Goal: Transaction & Acquisition: Purchase product/service

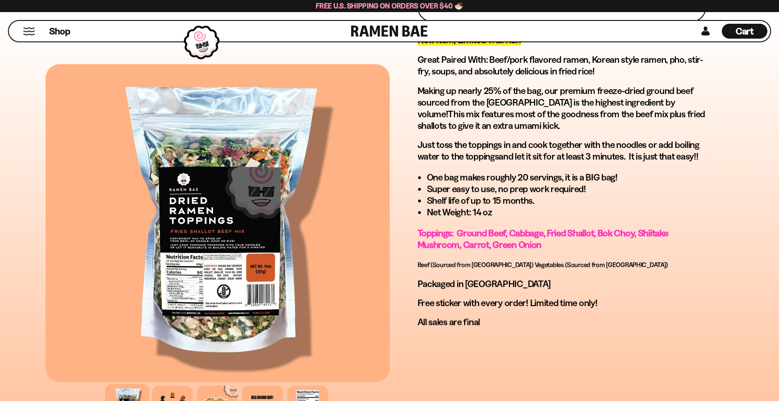
scroll to position [499, 0]
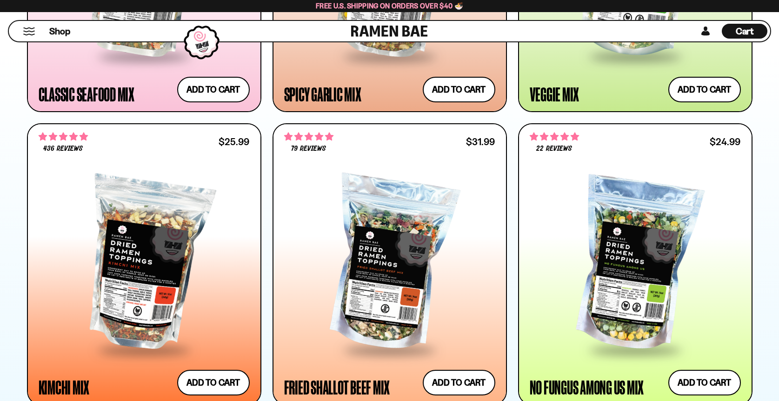
scroll to position [968, 0]
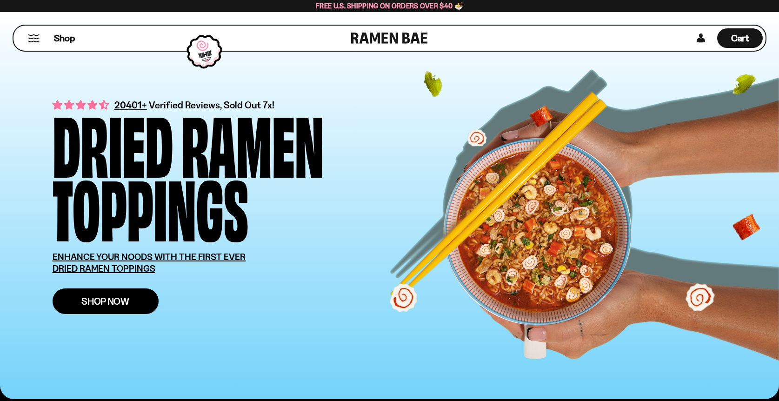
click at [123, 299] on span "Shop Now" at bounding box center [105, 301] width 48 height 10
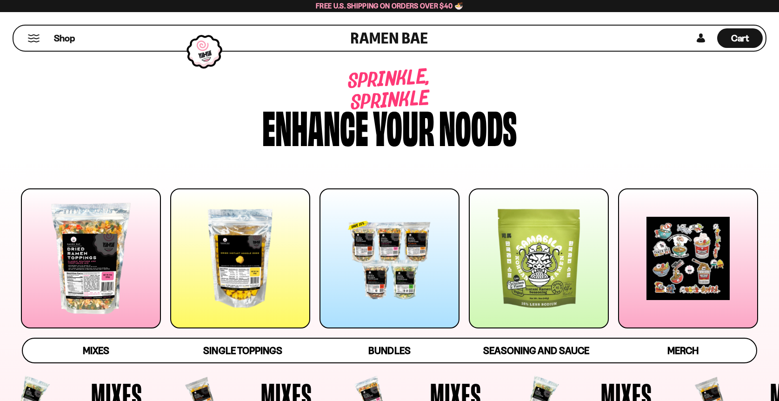
click at [378, 236] on div at bounding box center [390, 258] width 140 height 140
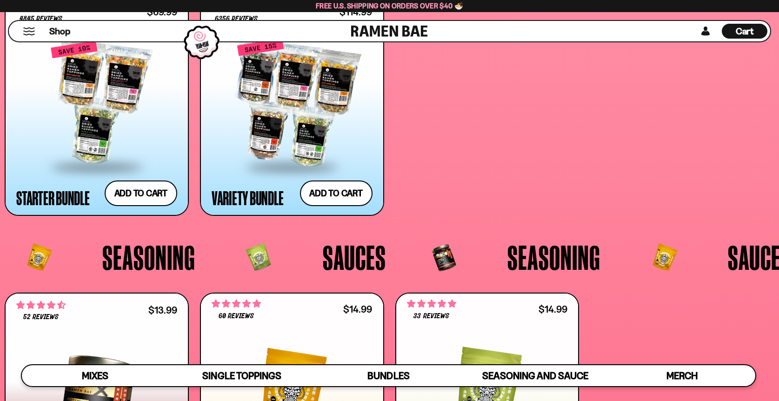
scroll to position [2104, 0]
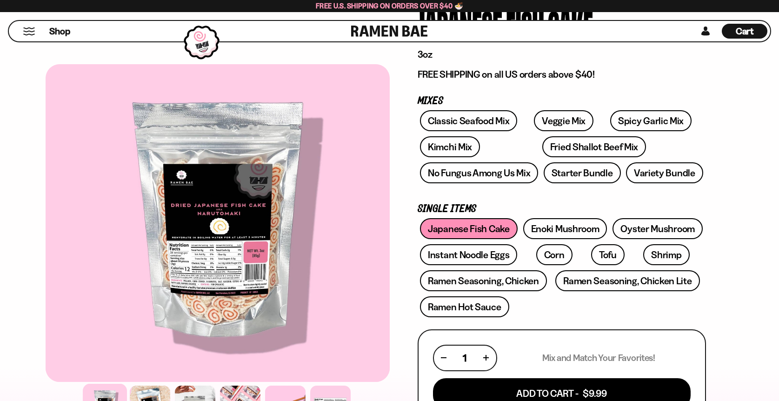
scroll to position [98, 0]
